Goal: Book appointment/travel/reservation

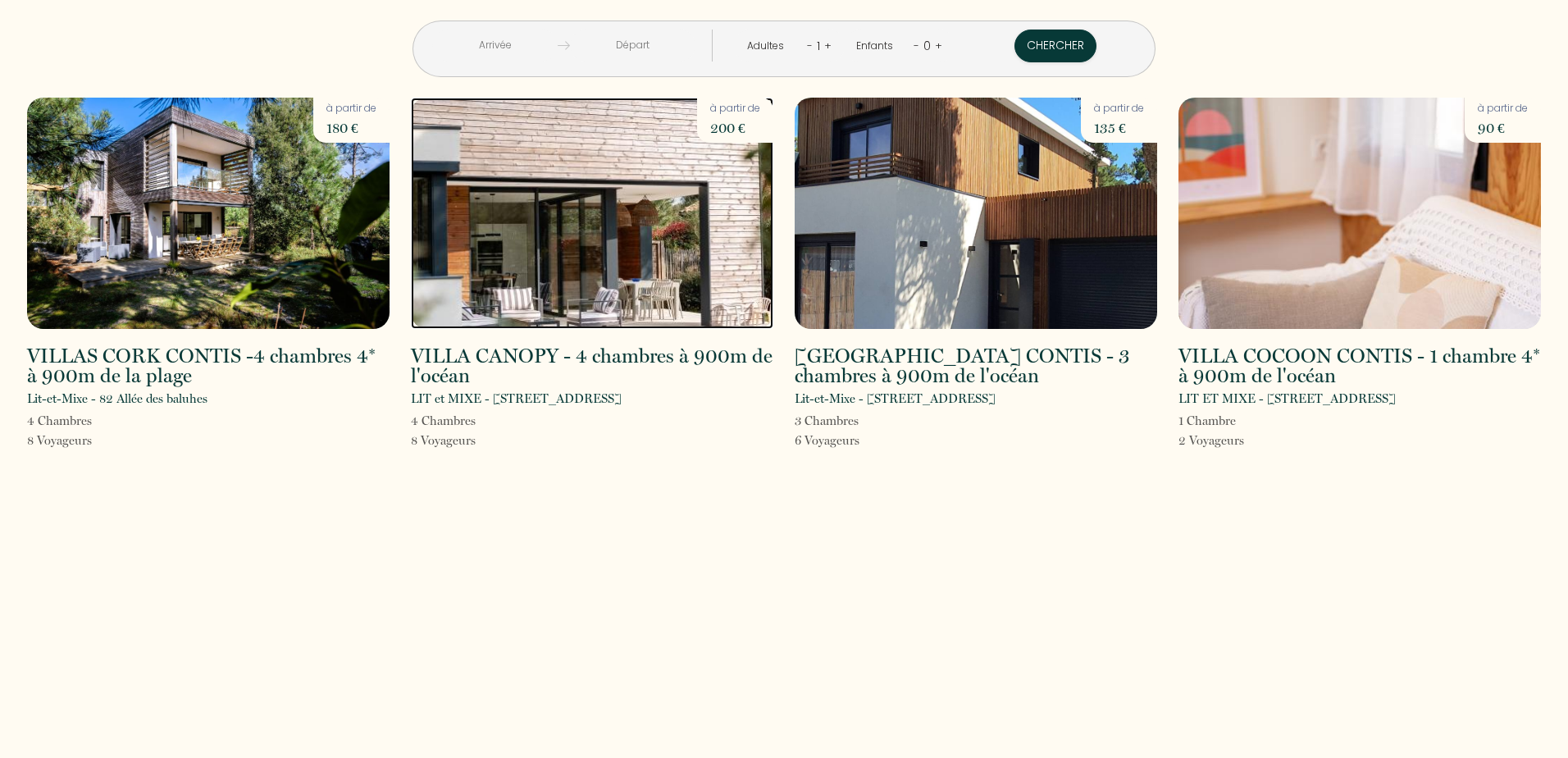
click at [557, 266] on img at bounding box center [592, 214] width 362 height 231
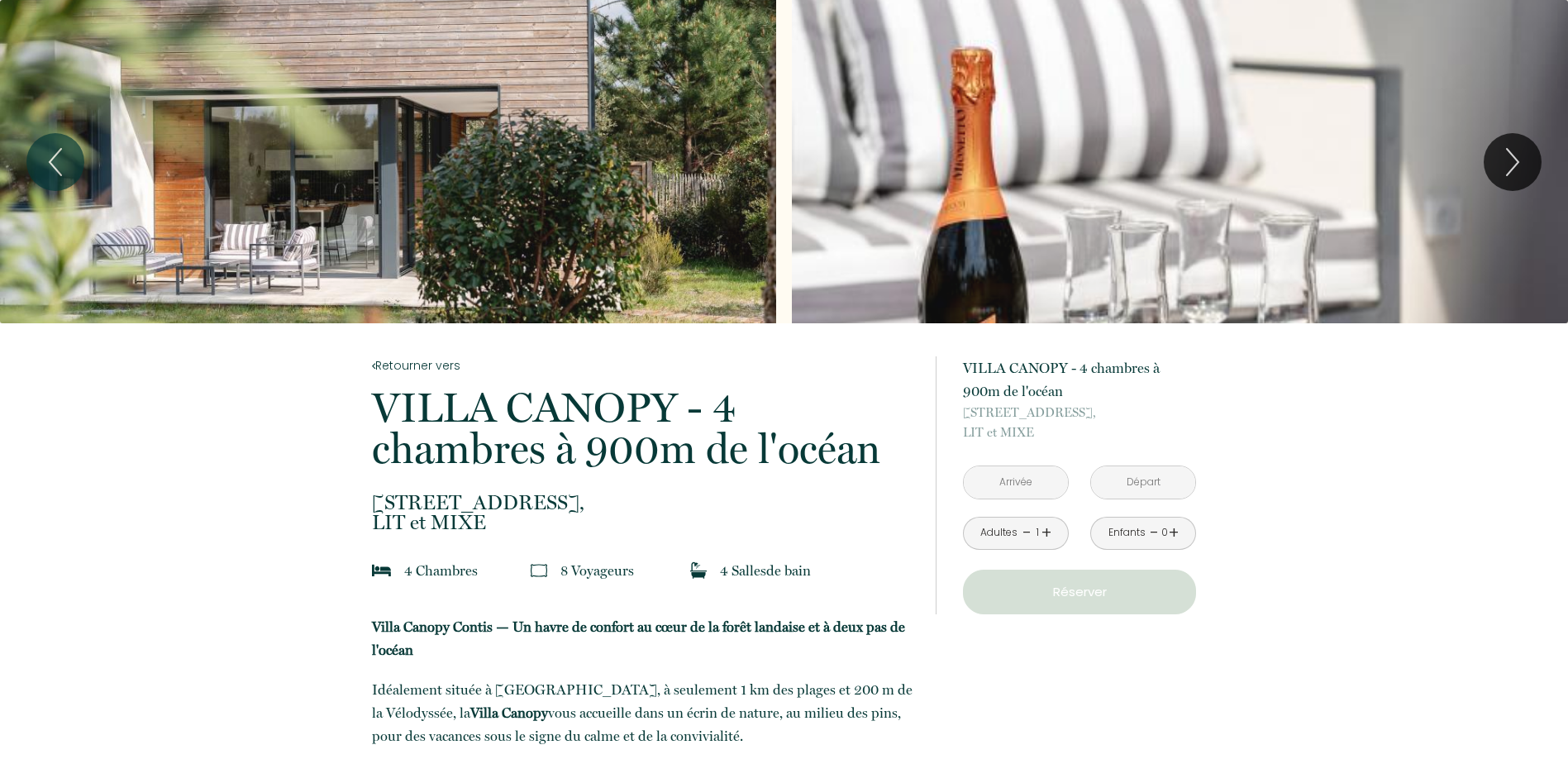
click at [457, 189] on div "Slideshow" at bounding box center [388, 162] width 776 height 324
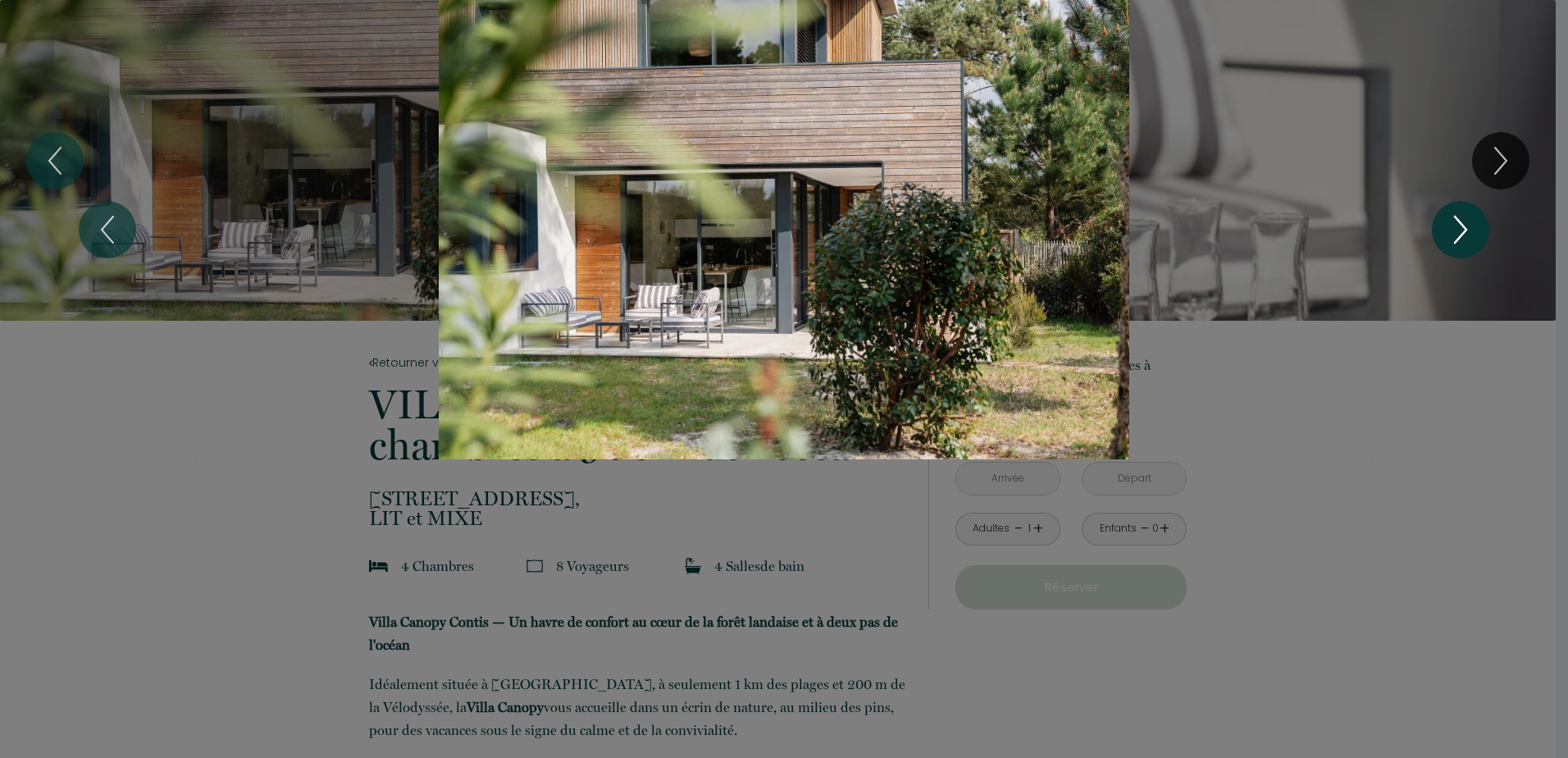
click at [1468, 240] on icon "Next" at bounding box center [1460, 230] width 34 height 49
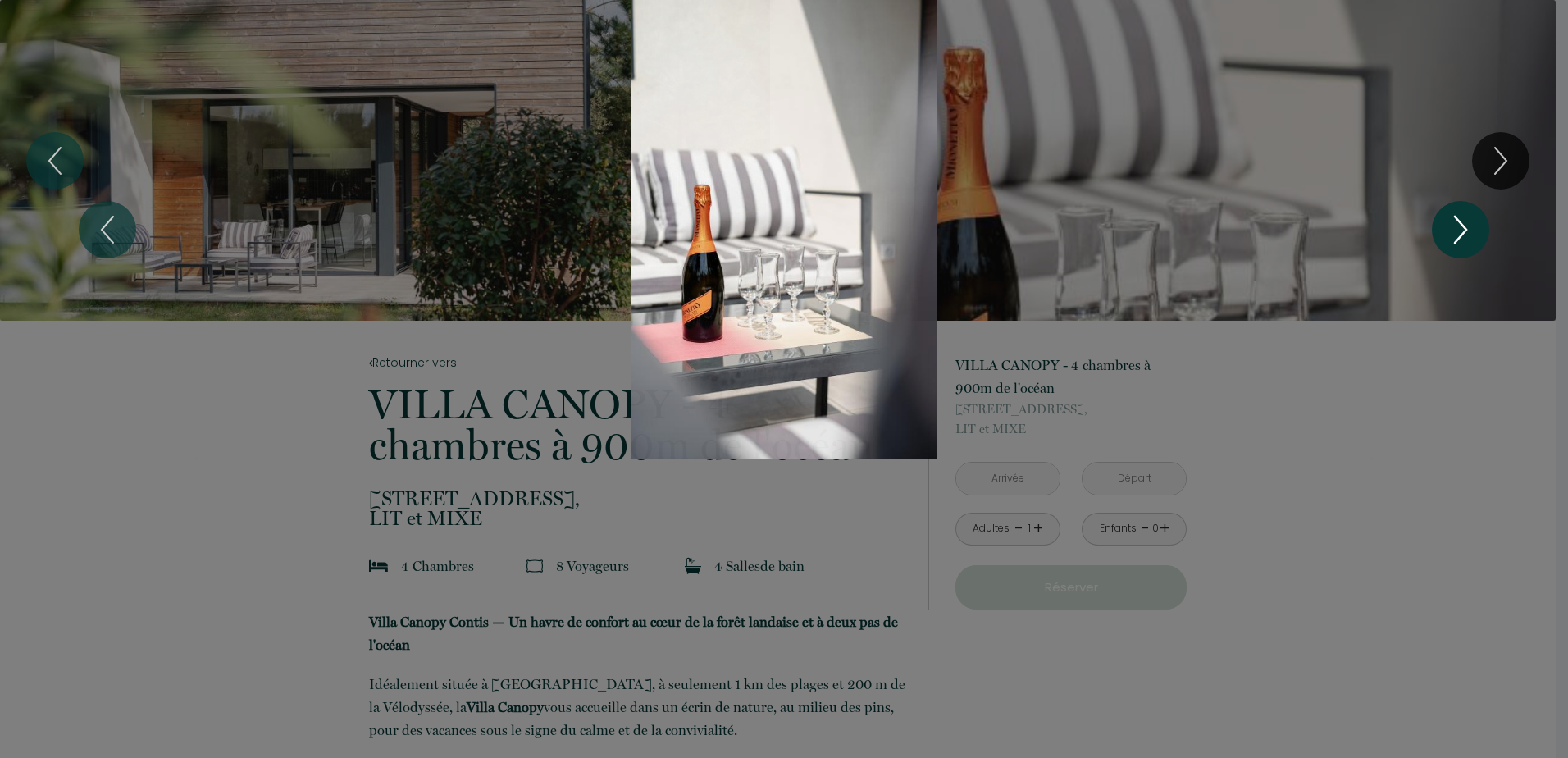
click at [1467, 239] on icon "Next" at bounding box center [1460, 230] width 34 height 49
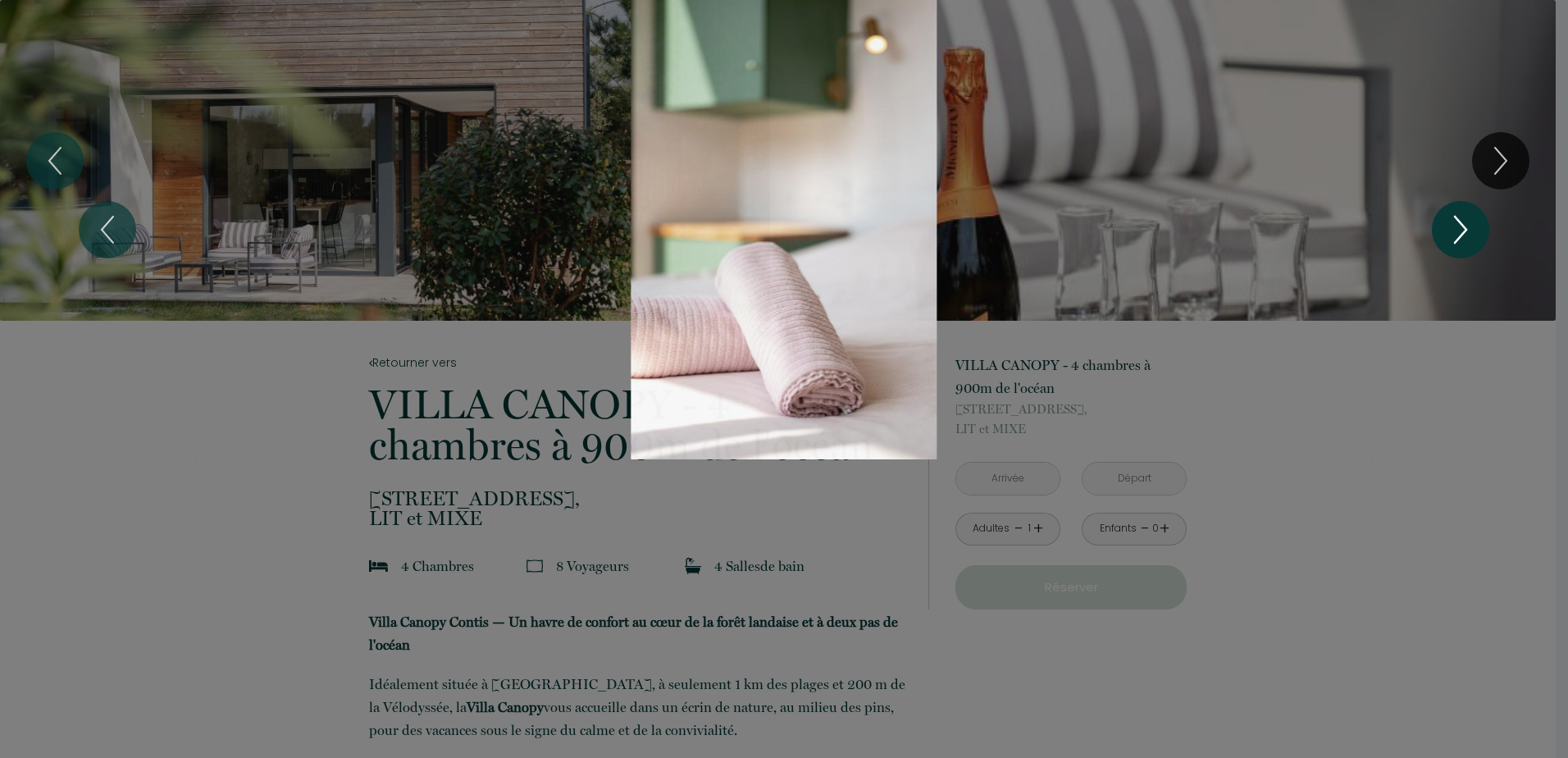
click at [1467, 239] on icon "Next" at bounding box center [1460, 230] width 34 height 49
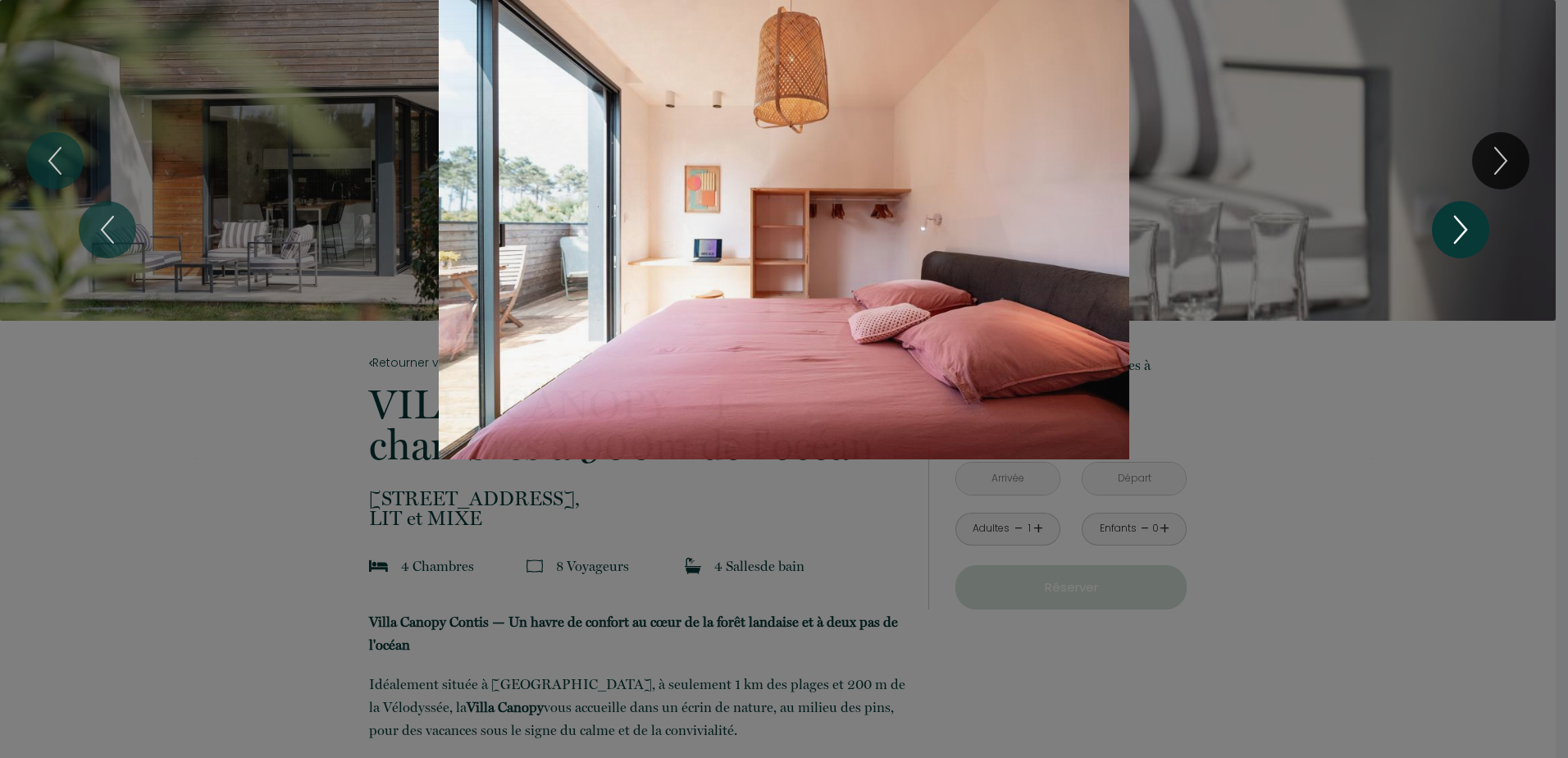
click at [1467, 239] on icon "Next" at bounding box center [1460, 230] width 34 height 49
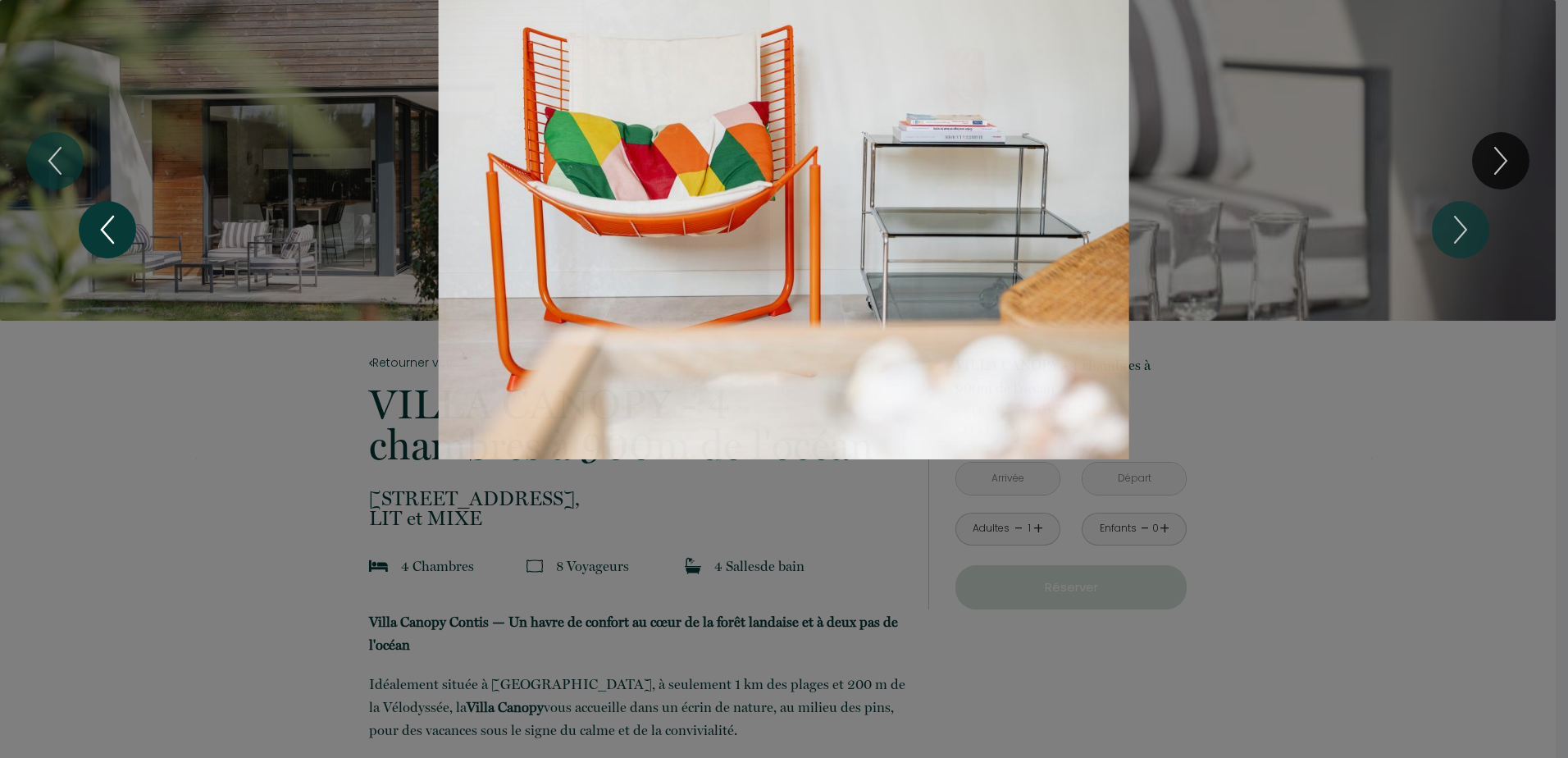
click at [122, 217] on icon "Previous" at bounding box center [107, 230] width 34 height 49
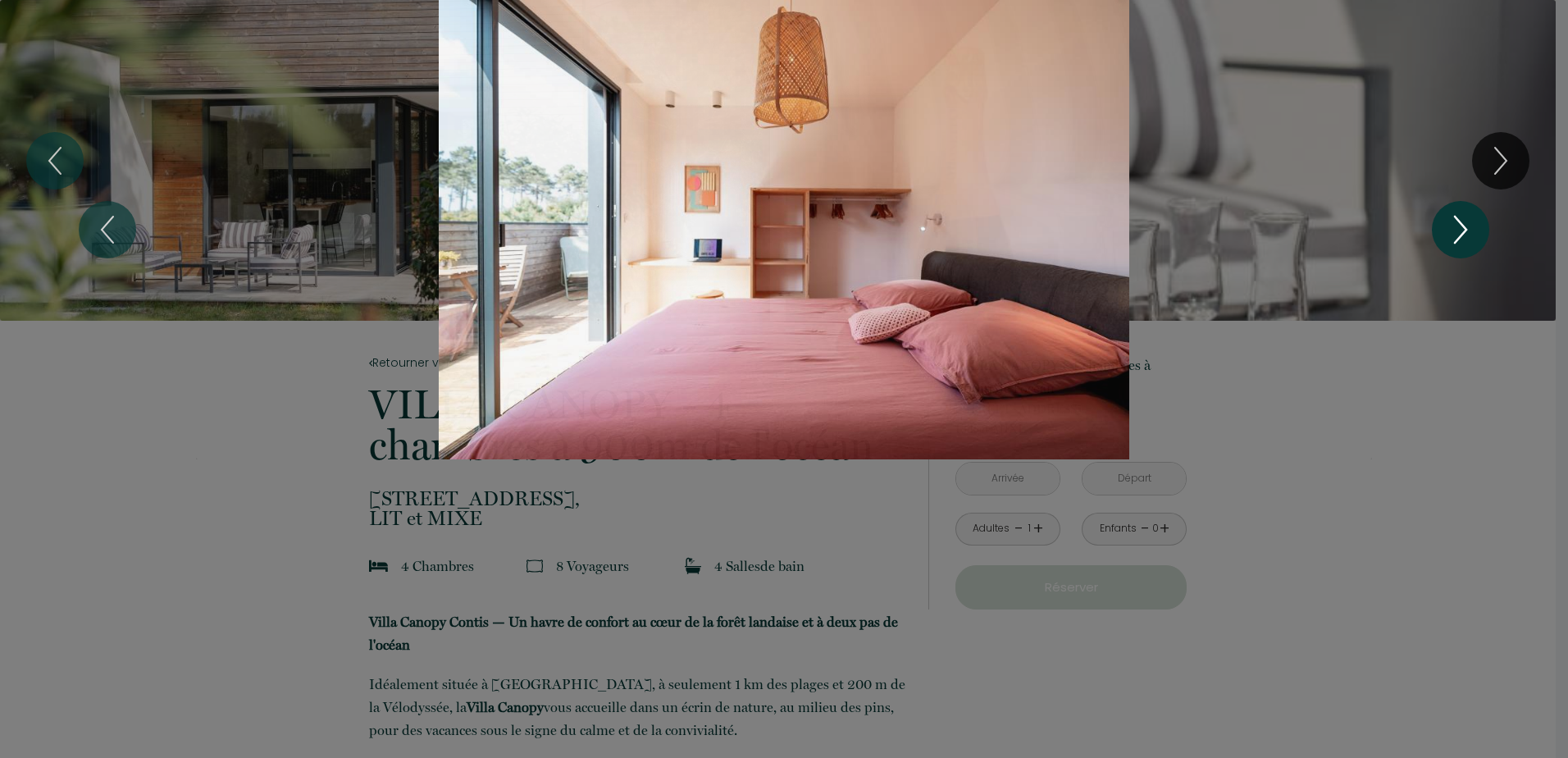
click at [1465, 226] on icon "Next" at bounding box center [1460, 230] width 34 height 49
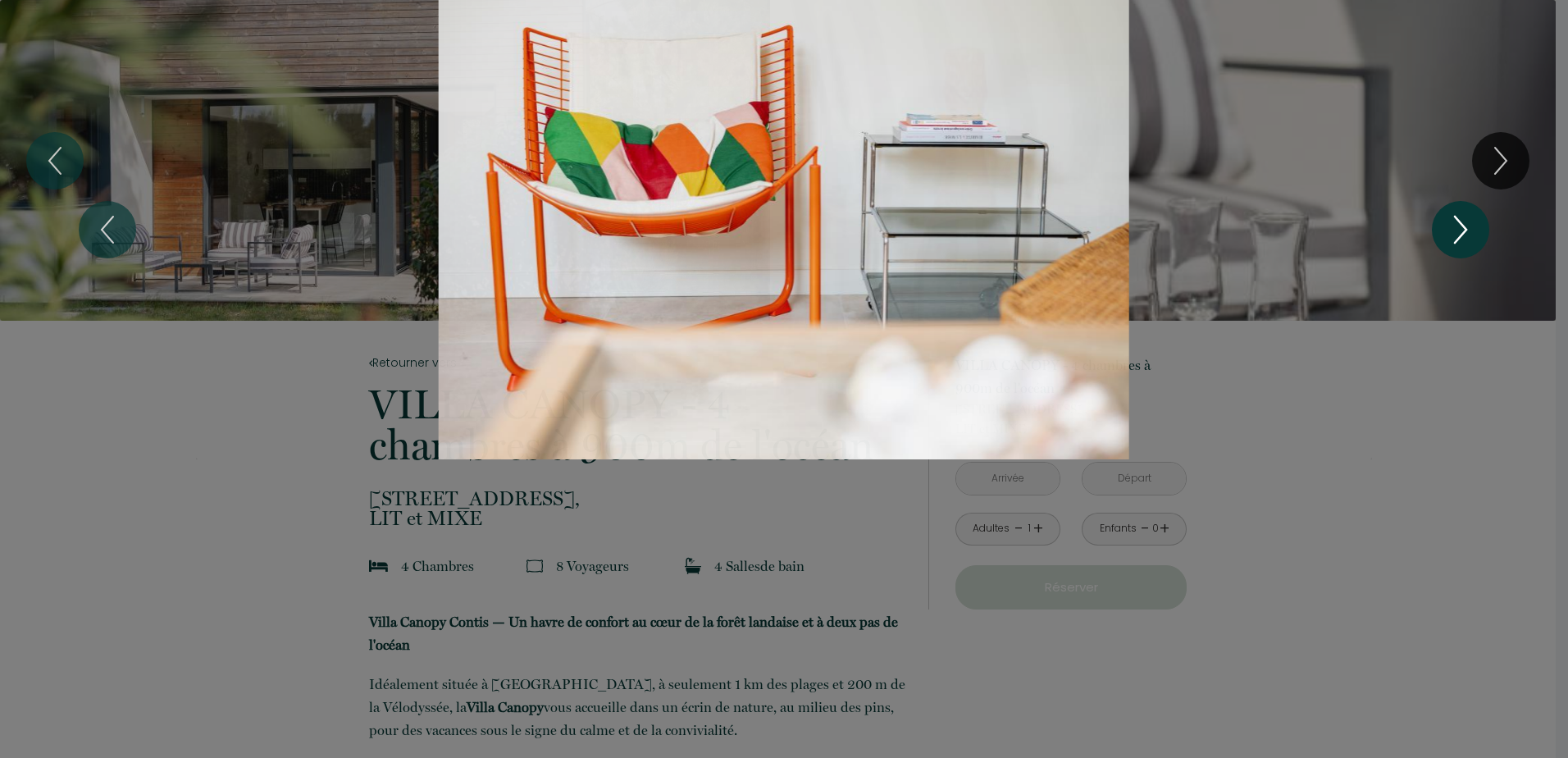
click at [1465, 226] on icon "Next" at bounding box center [1460, 230] width 34 height 49
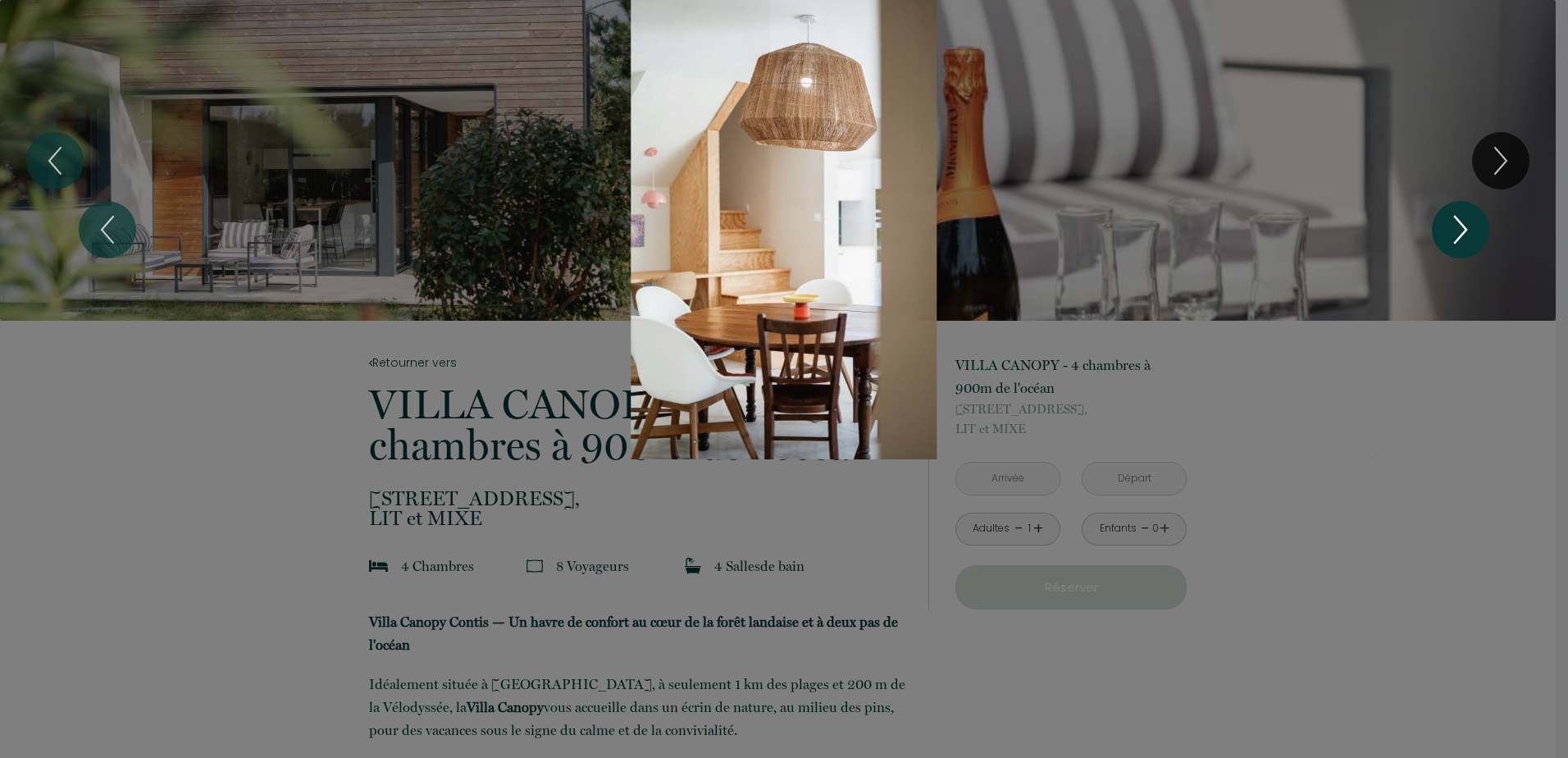
click at [1465, 226] on icon "Next" at bounding box center [1460, 230] width 34 height 49
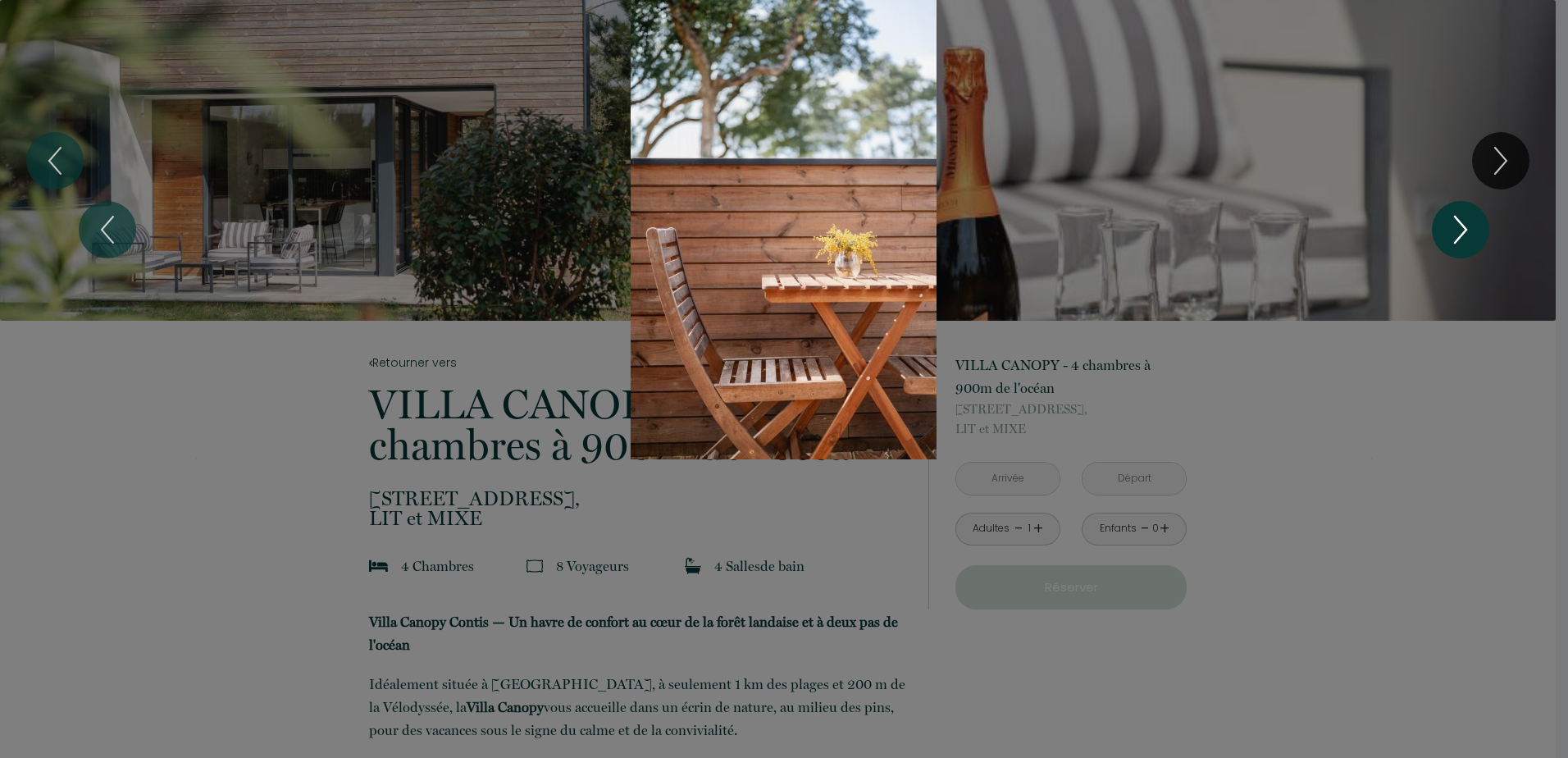
click at [1465, 226] on icon "Next" at bounding box center [1460, 230] width 34 height 49
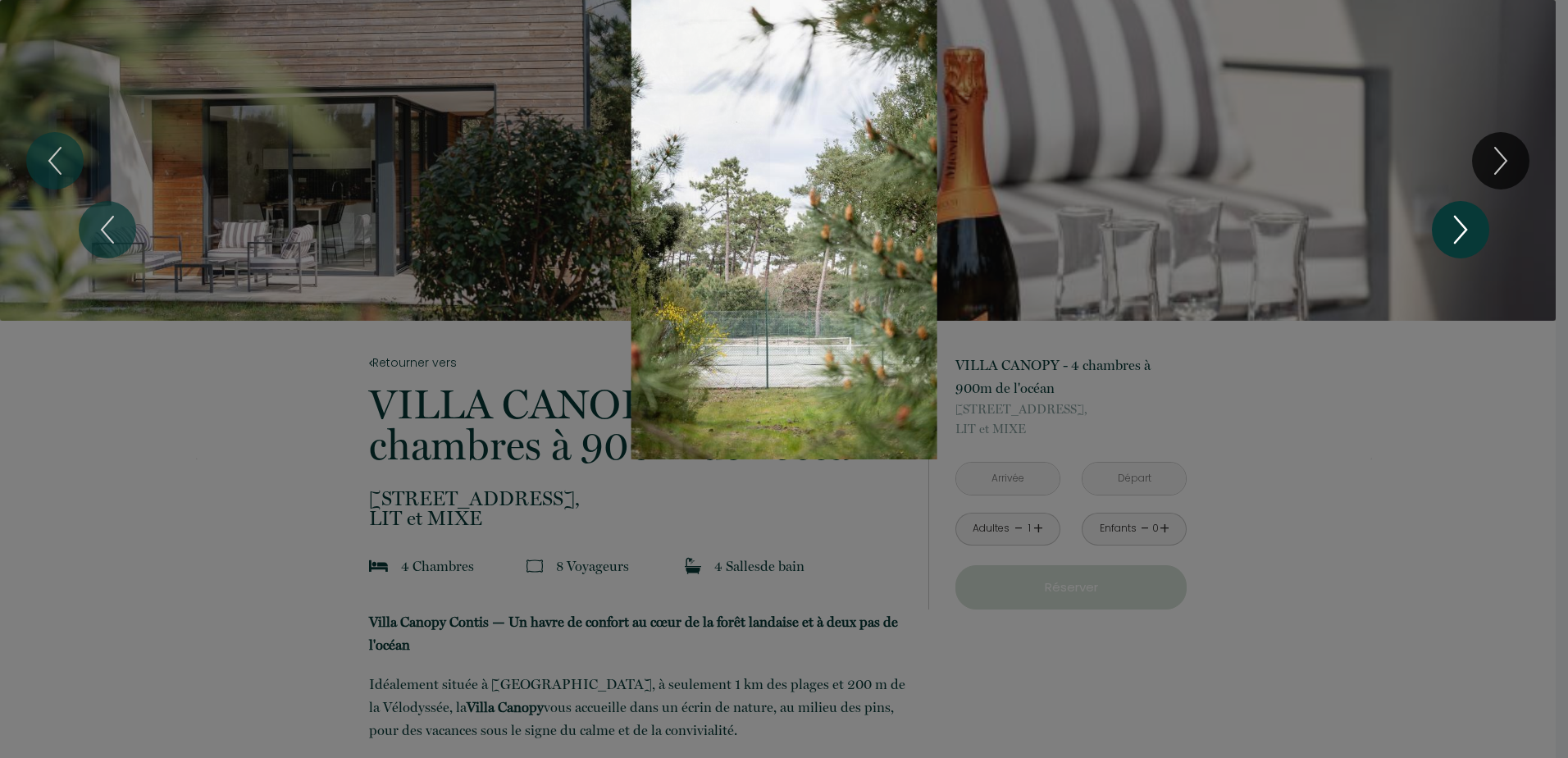
click at [1465, 225] on icon "Next" at bounding box center [1460, 230] width 34 height 49
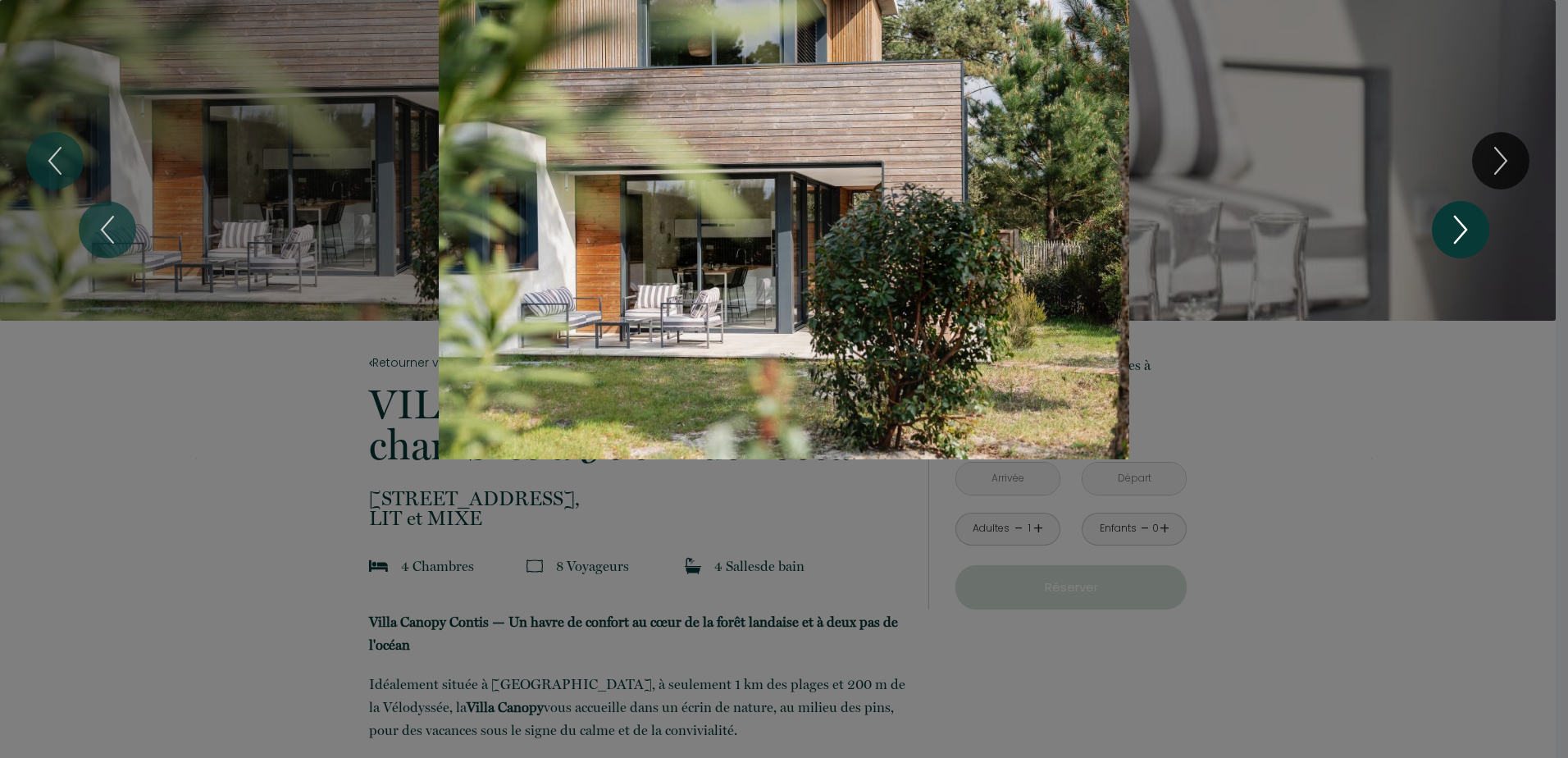
click at [1465, 225] on icon "Next" at bounding box center [1460, 230] width 34 height 49
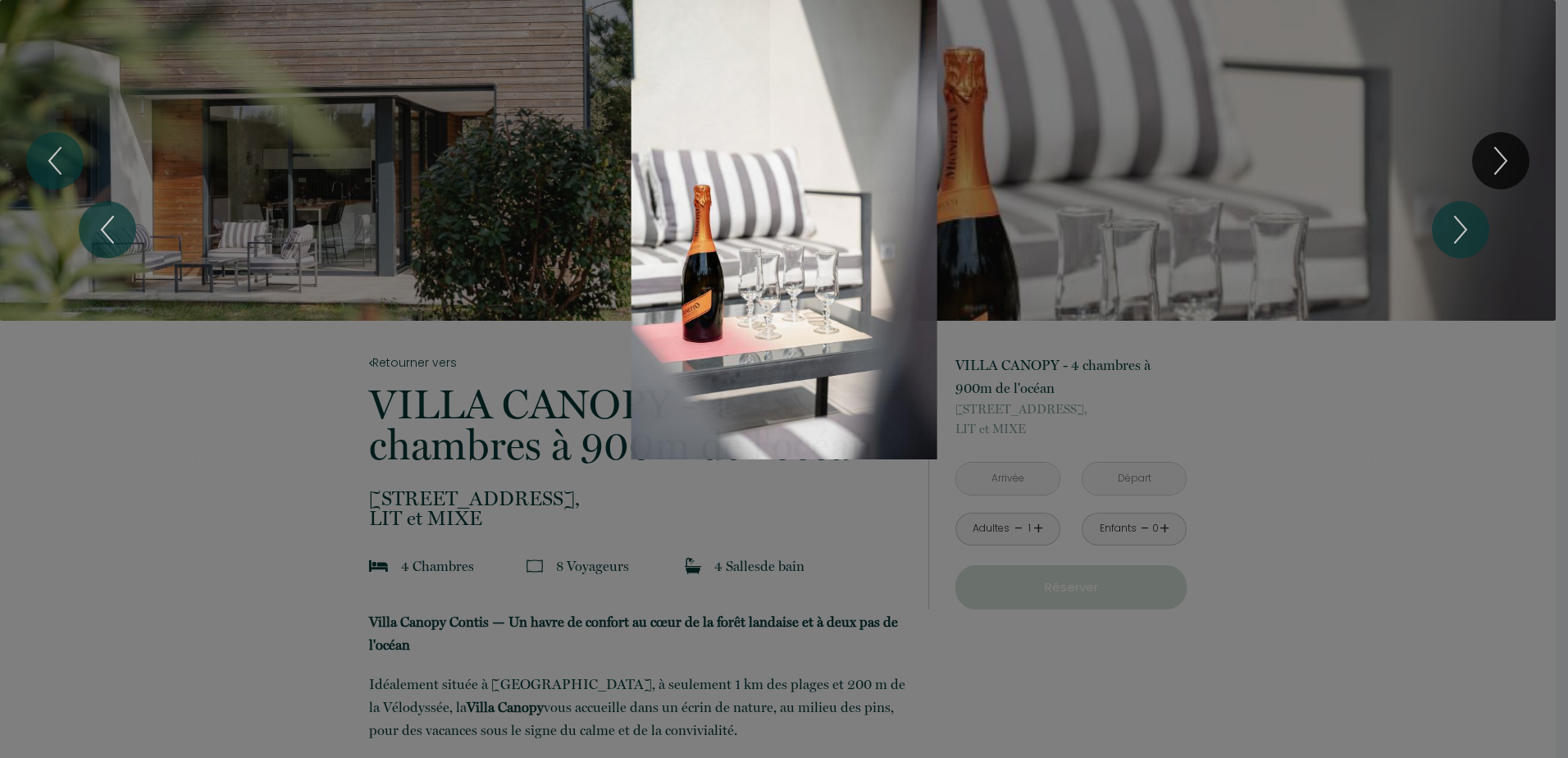
click at [1503, 148] on div "1 2 3 4 5 6 7 8" at bounding box center [784, 229] width 1568 height 460
